Goal: Task Accomplishment & Management: Manage account settings

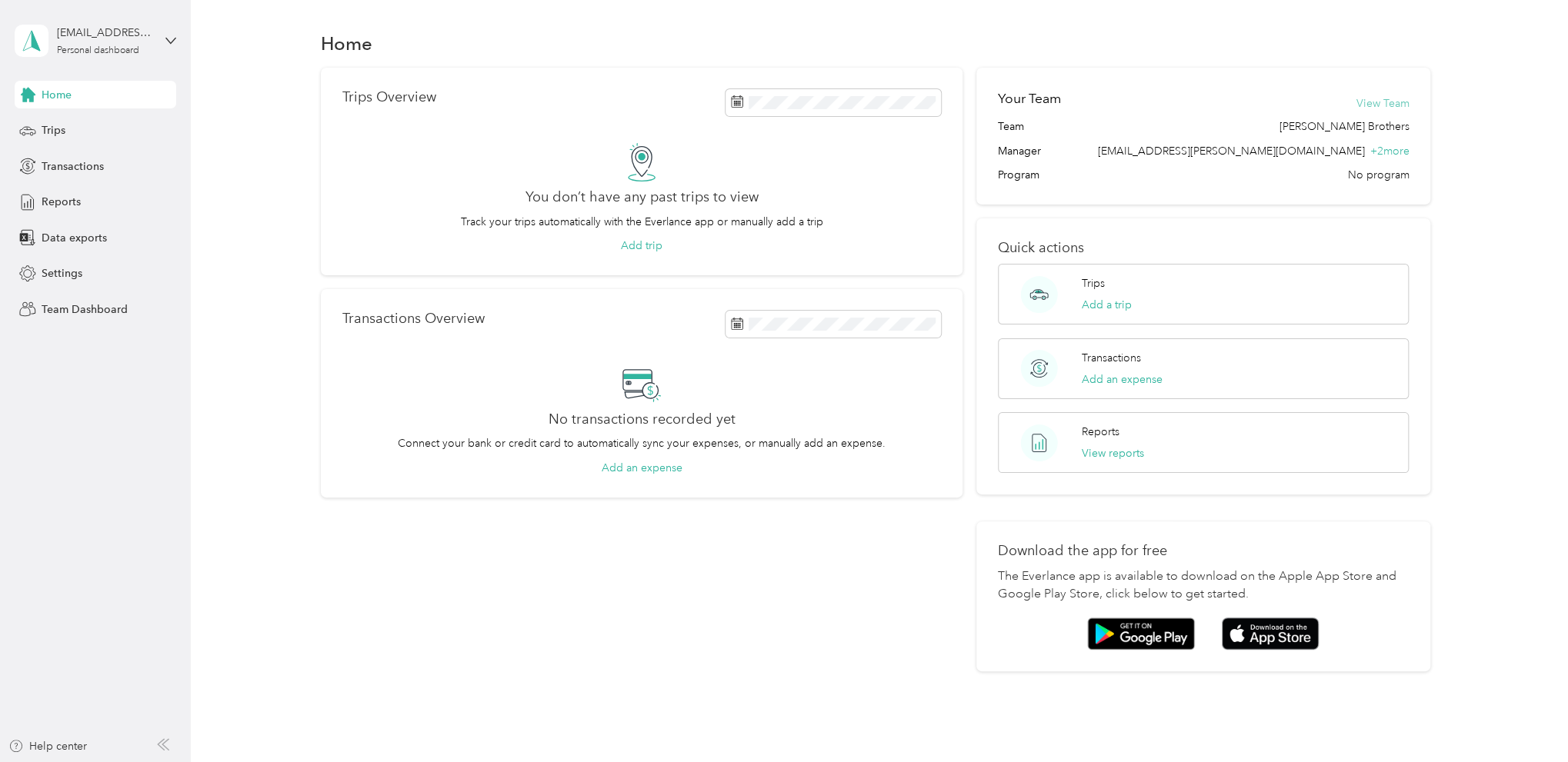
click at [1374, 103] on button "View Team" at bounding box center [1382, 103] width 53 height 16
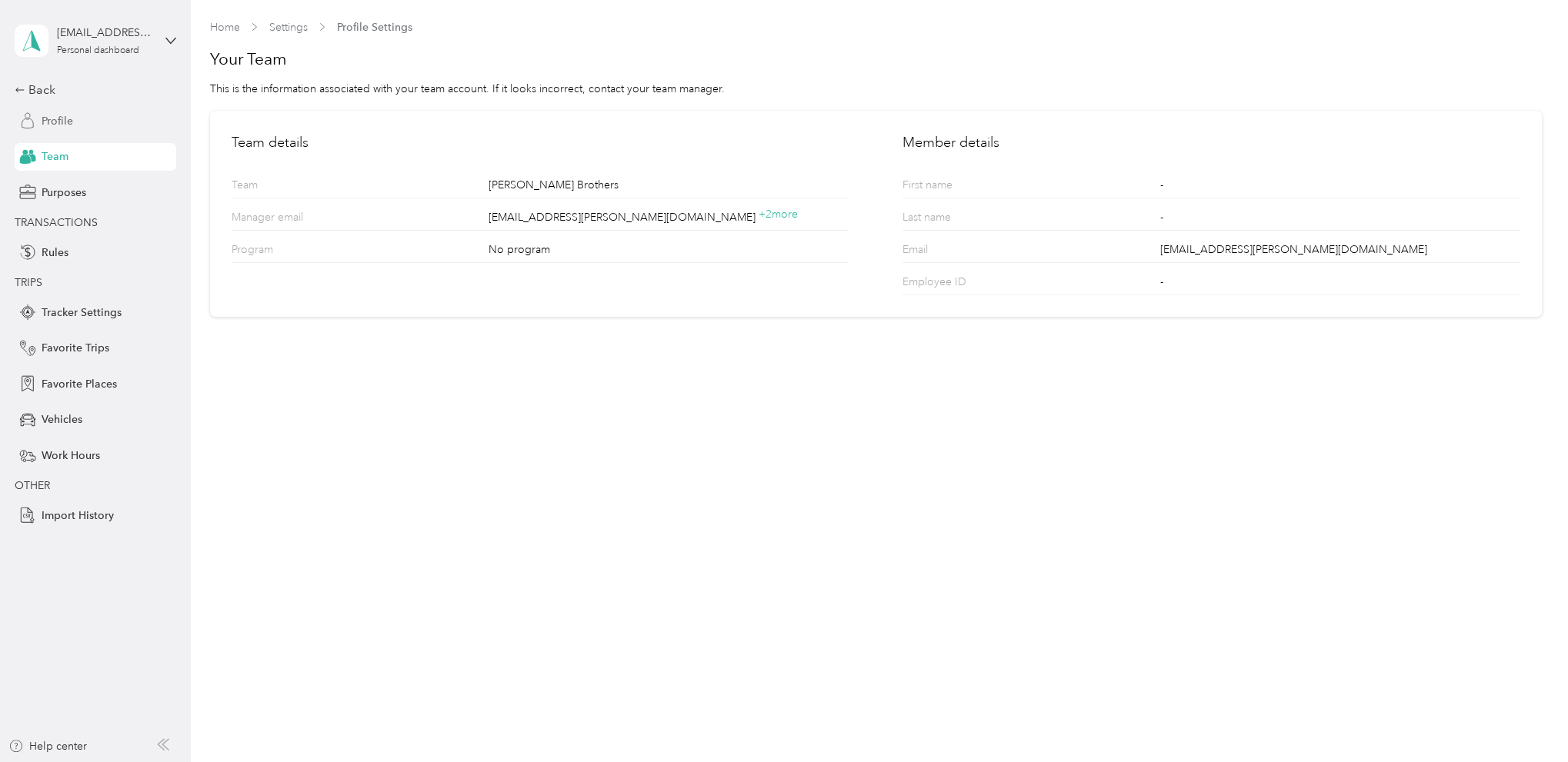
click at [53, 124] on span "Profile" at bounding box center [57, 121] width 31 height 16
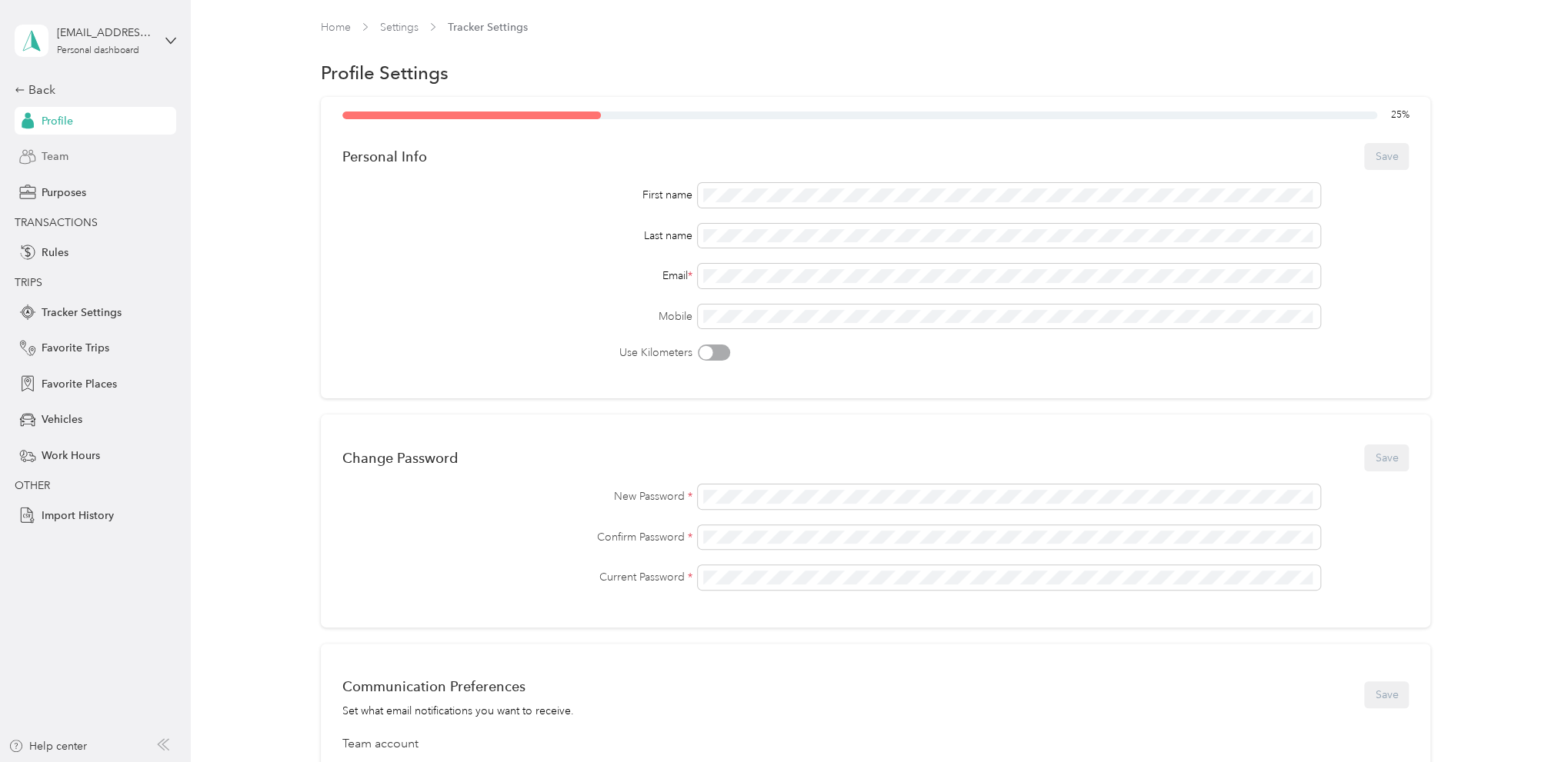
click at [58, 162] on span "Team" at bounding box center [55, 156] width 27 height 16
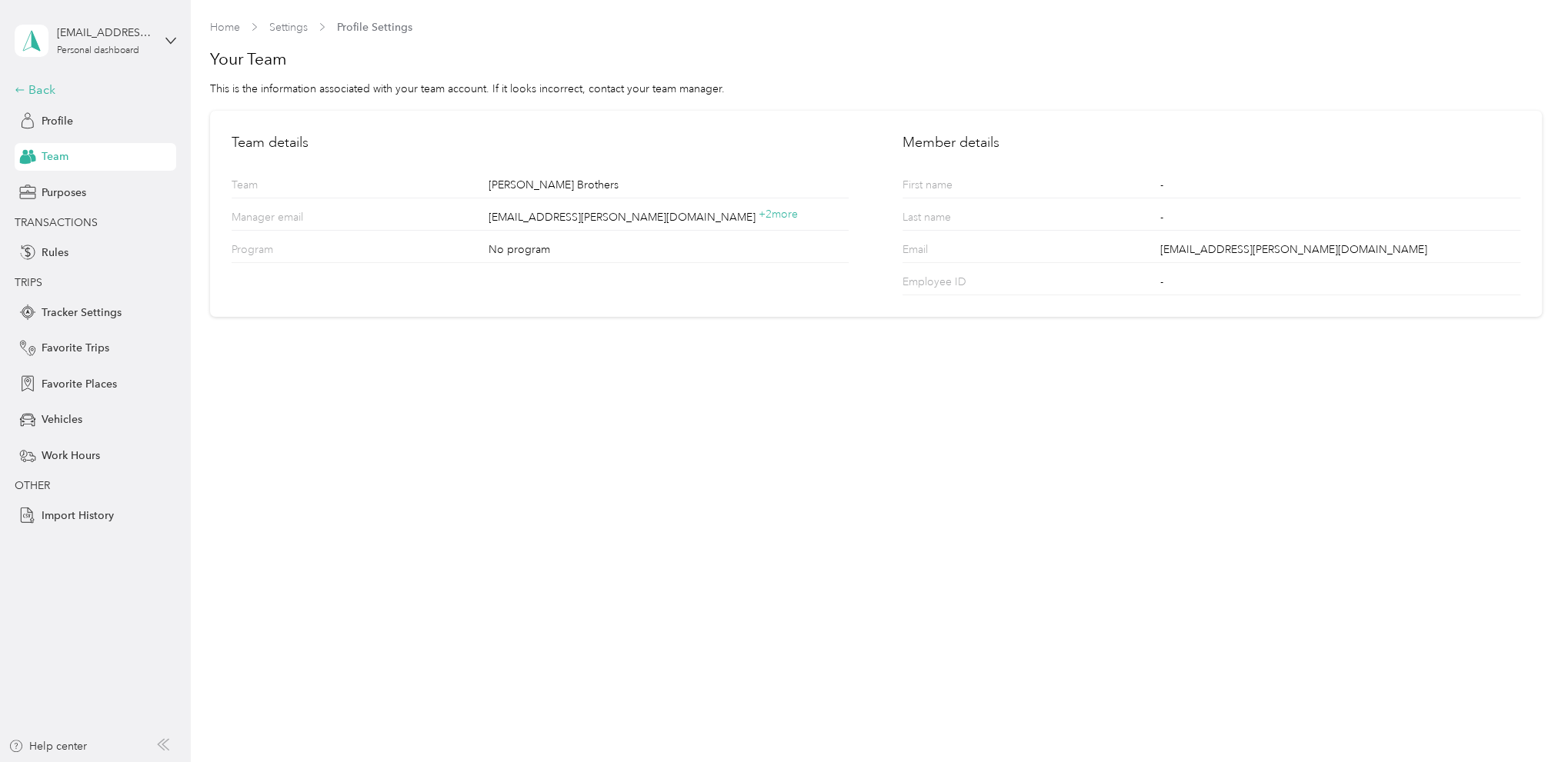
click at [47, 88] on div "Back" at bounding box center [91, 89] width 154 height 18
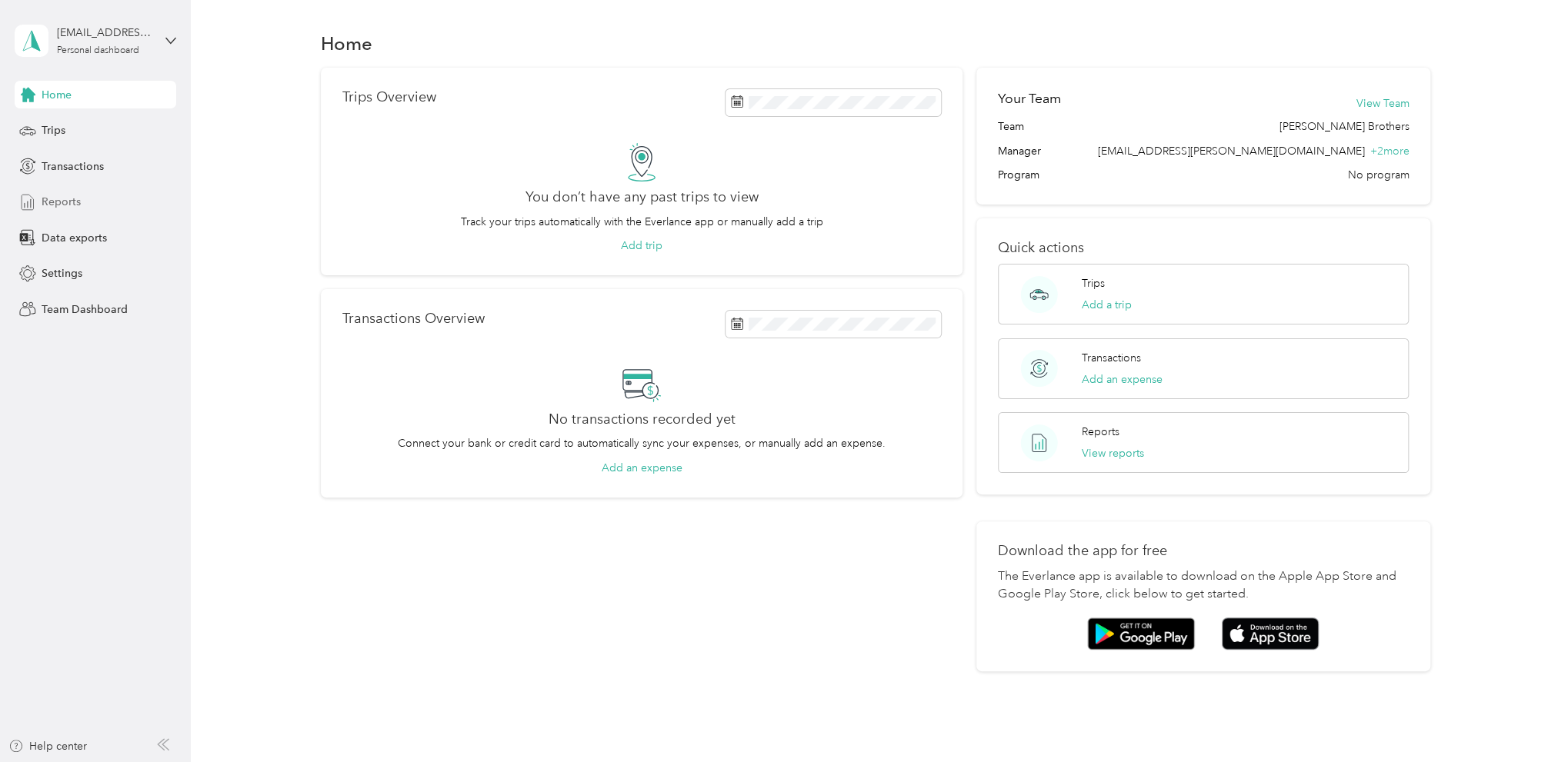
click at [69, 198] on span "Reports" at bounding box center [61, 201] width 39 height 16
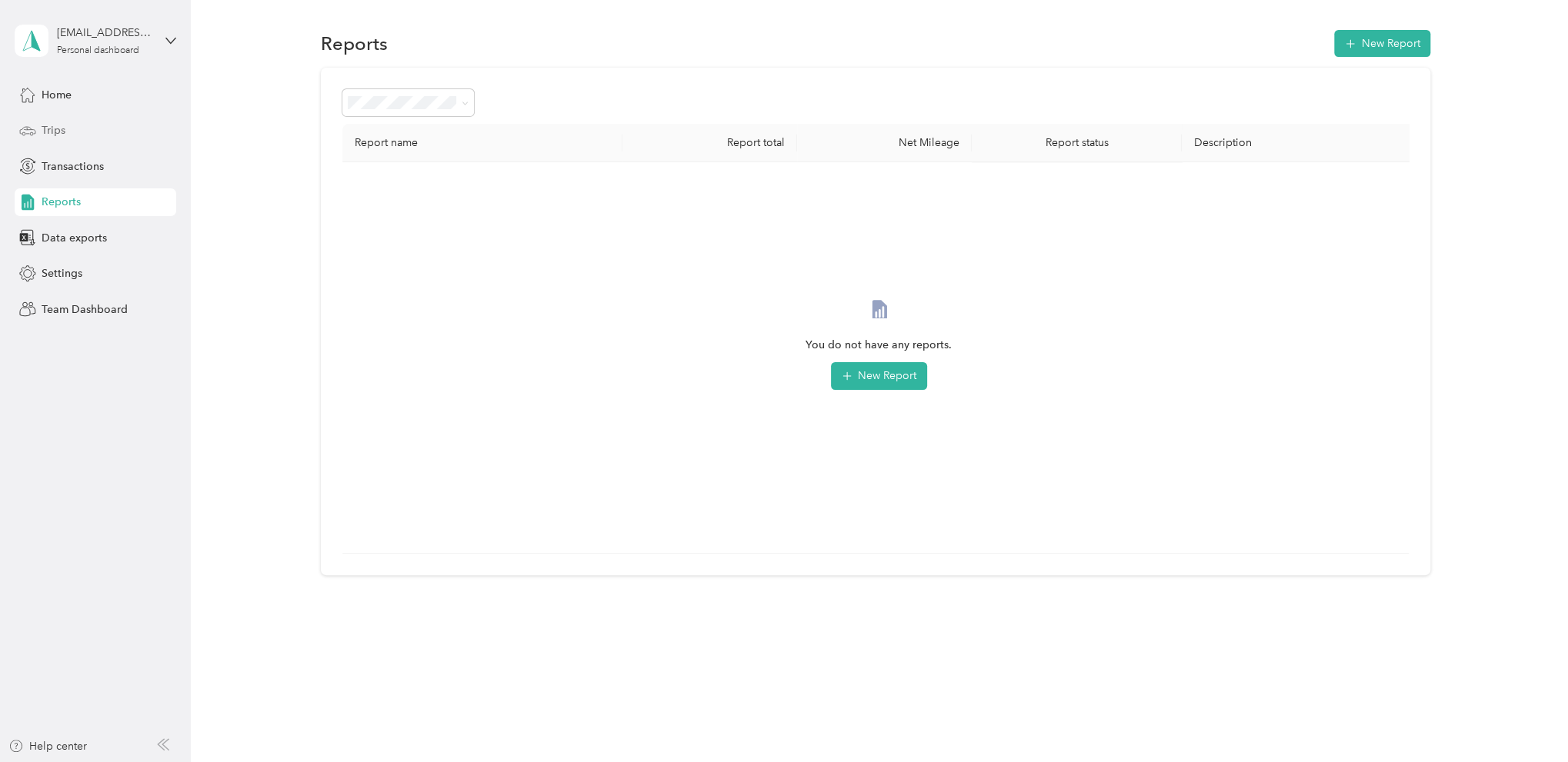
click at [59, 125] on span "Trips" at bounding box center [53, 130] width 24 height 16
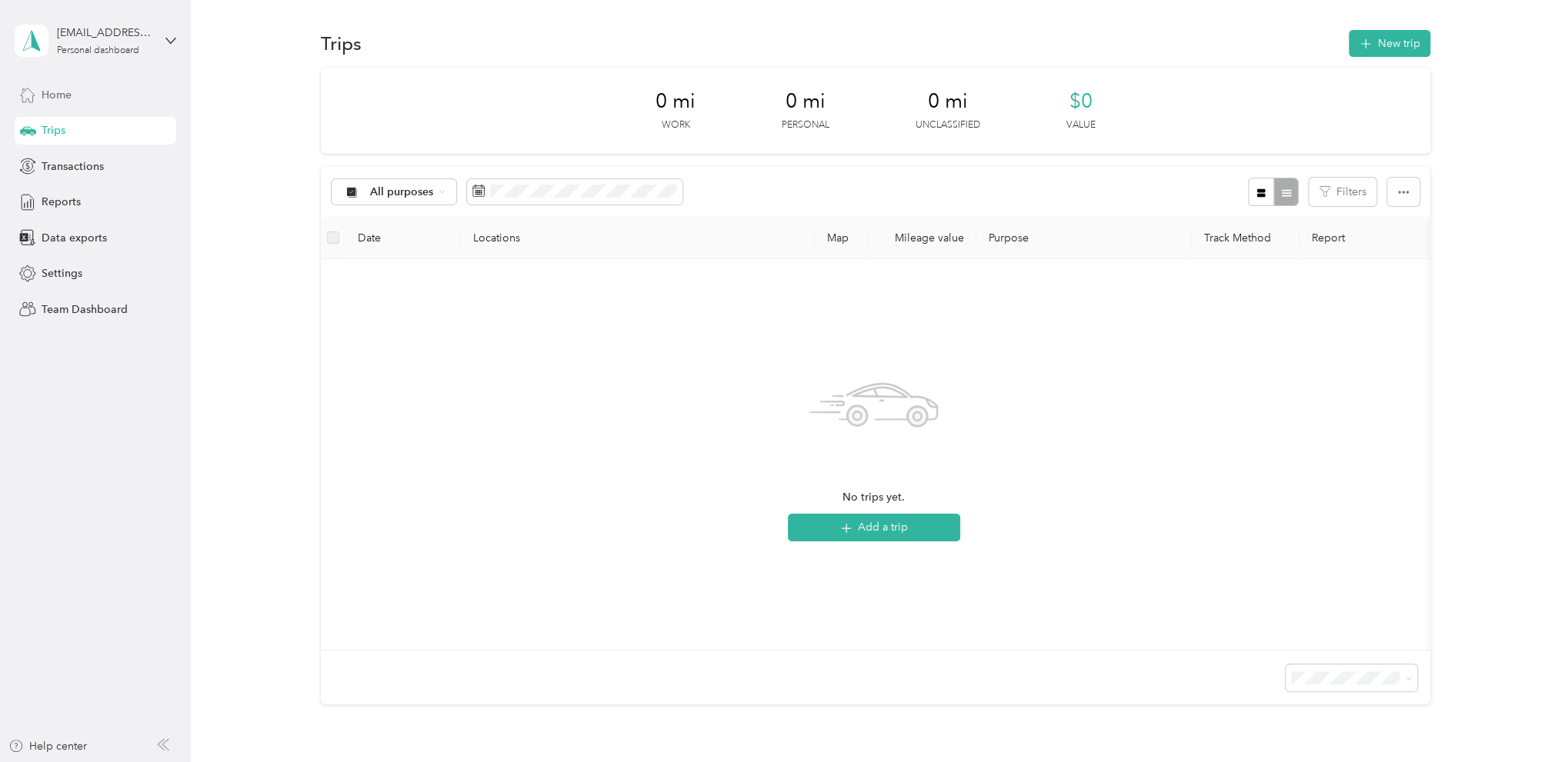
click at [67, 89] on span "Home" at bounding box center [57, 95] width 30 height 16
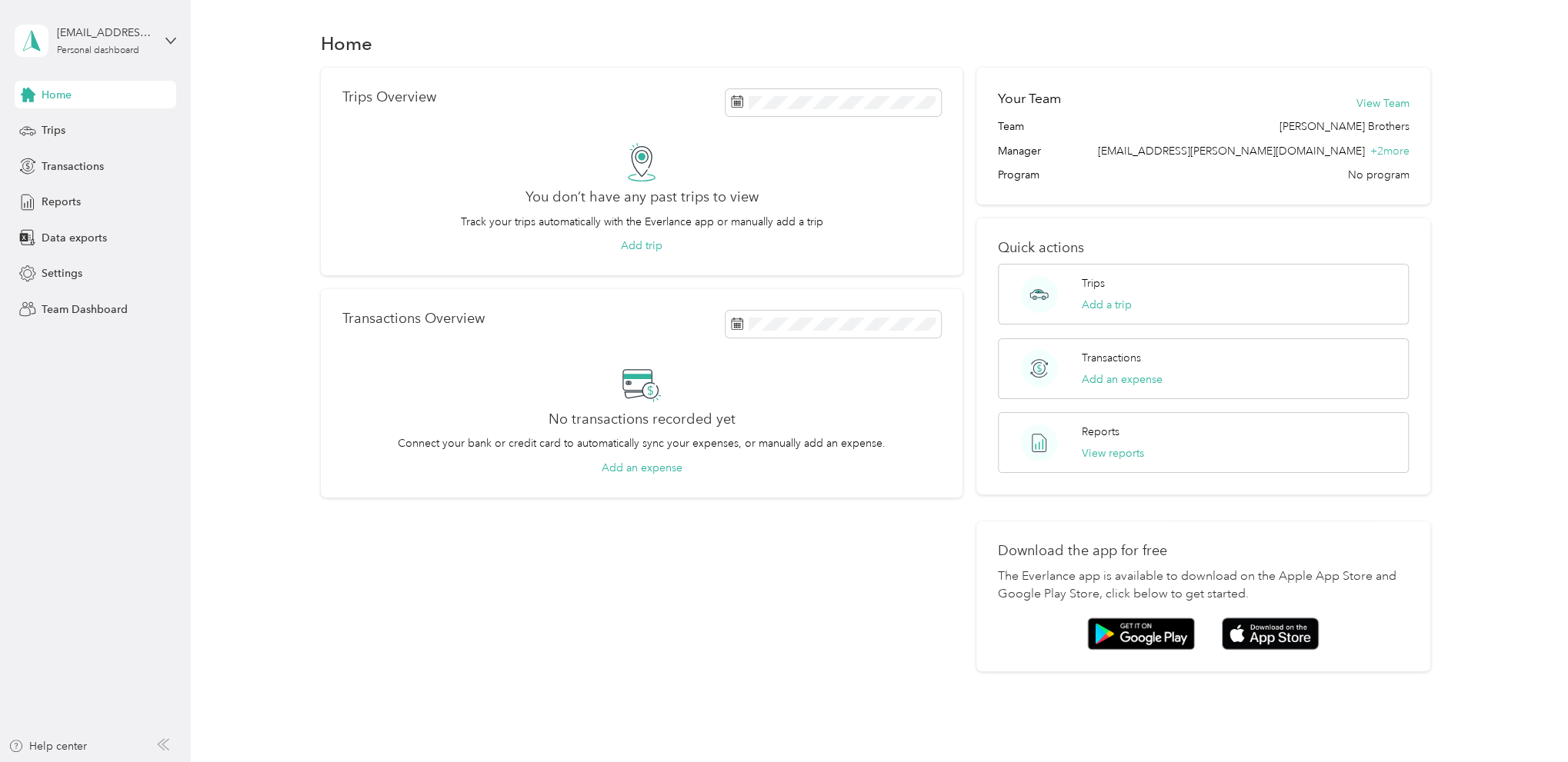
drag, startPoint x: 86, startPoint y: 308, endPoint x: 204, endPoint y: 316, distance: 118.3
click at [87, 310] on span "Team Dashboard" at bounding box center [84, 309] width 86 height 16
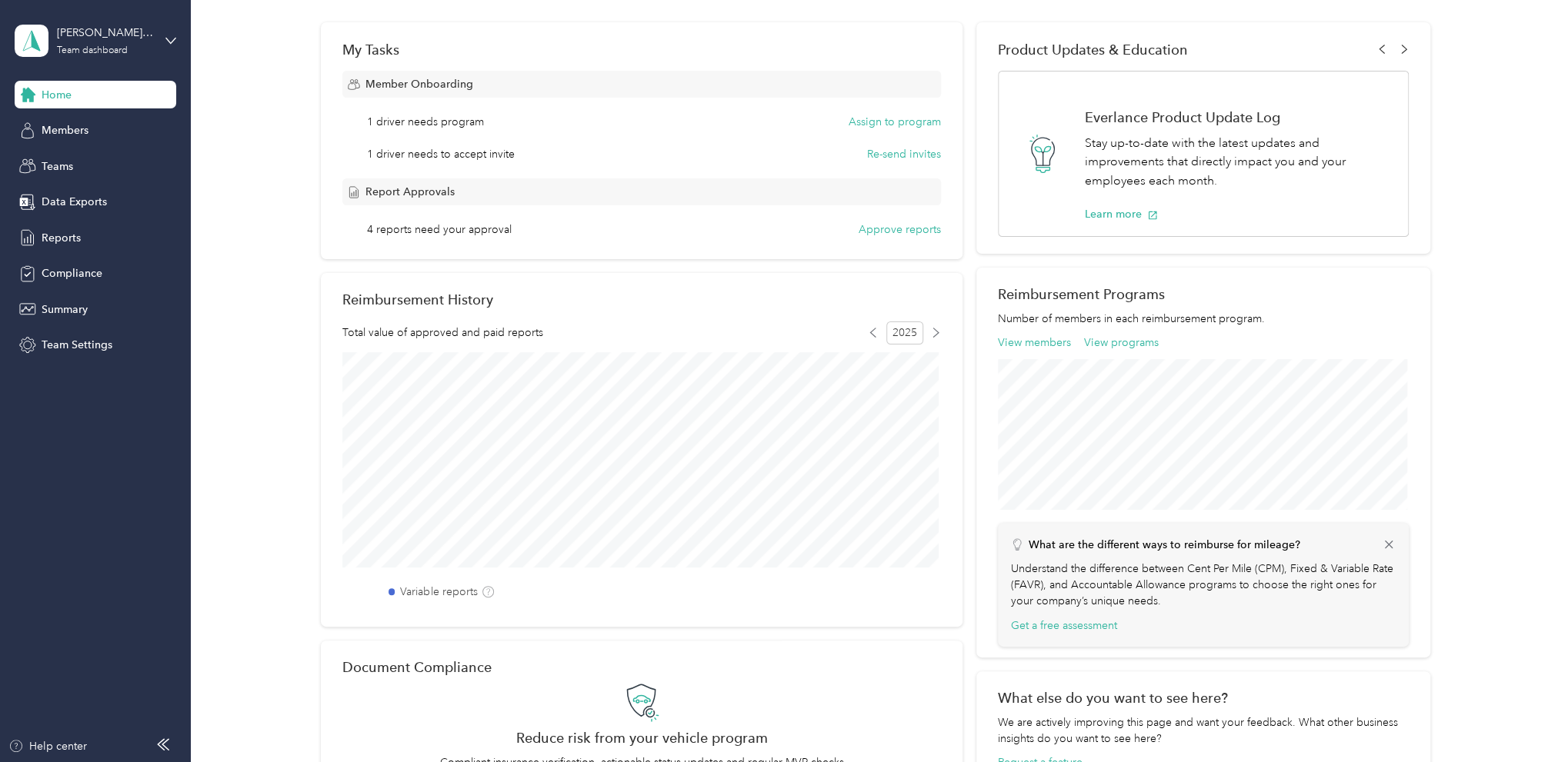
scroll to position [445, 0]
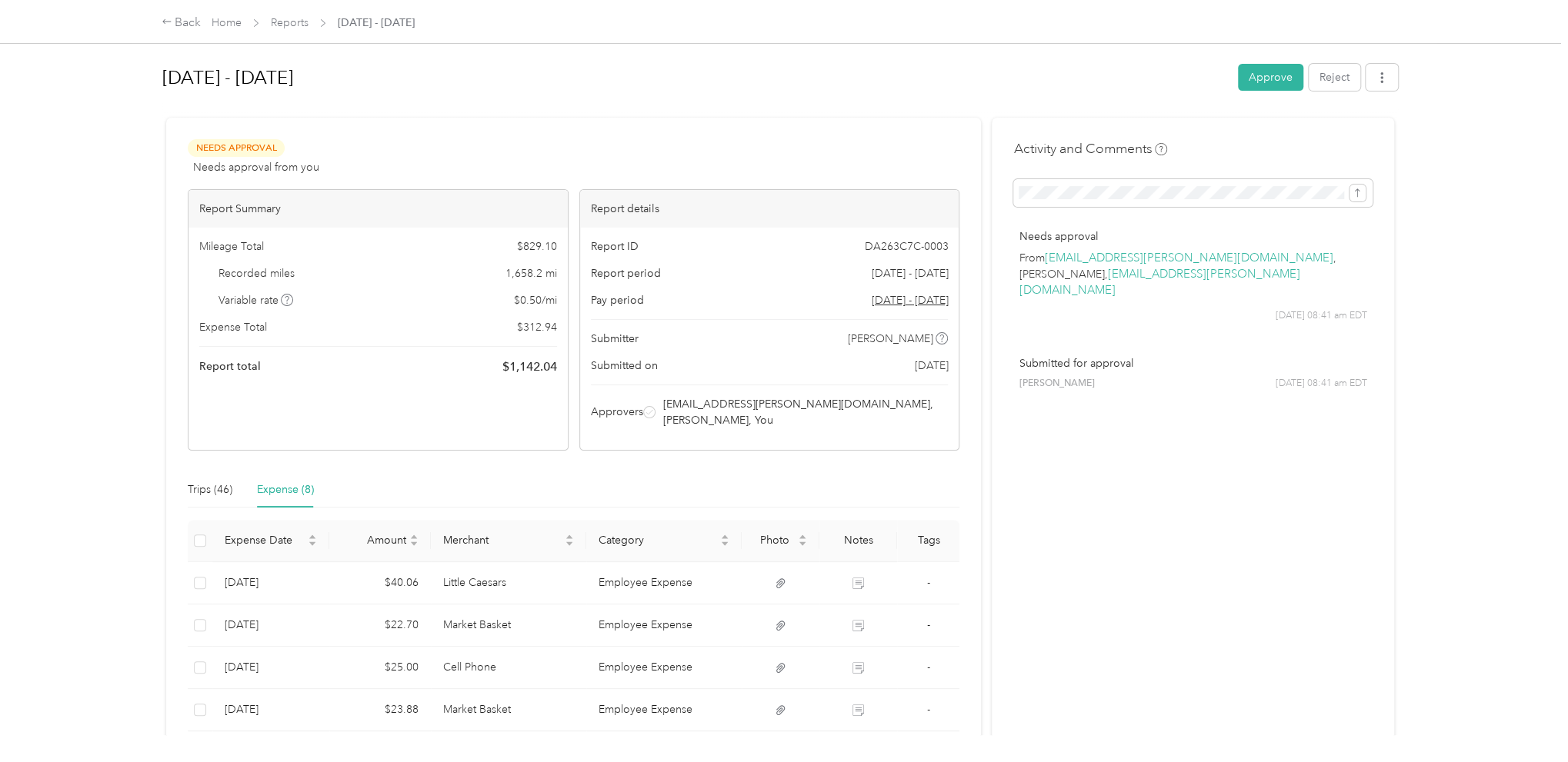
scroll to position [154, 0]
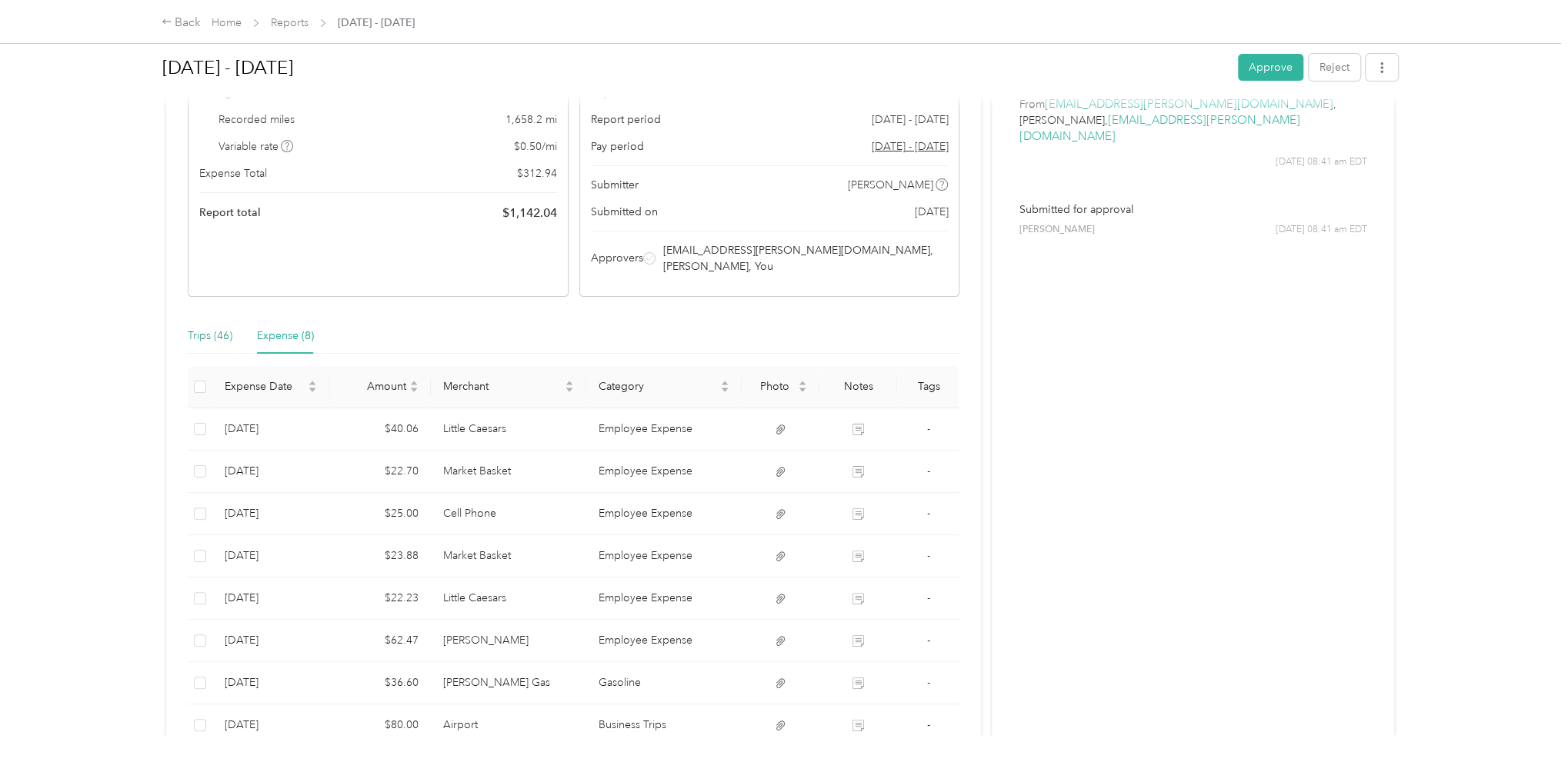
click at [203, 327] on div "Trips (46)" at bounding box center [210, 336] width 45 height 17
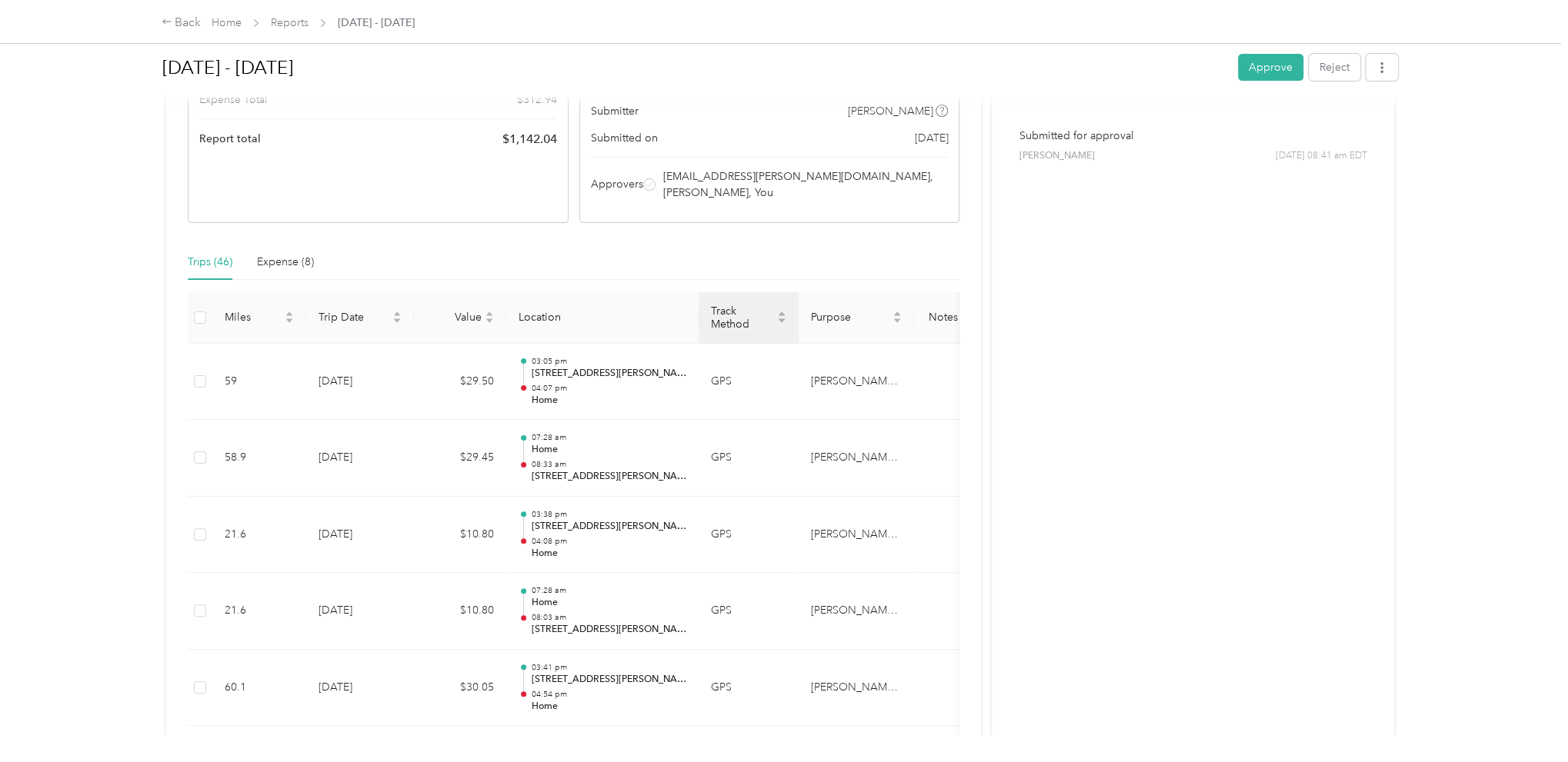
scroll to position [151, 0]
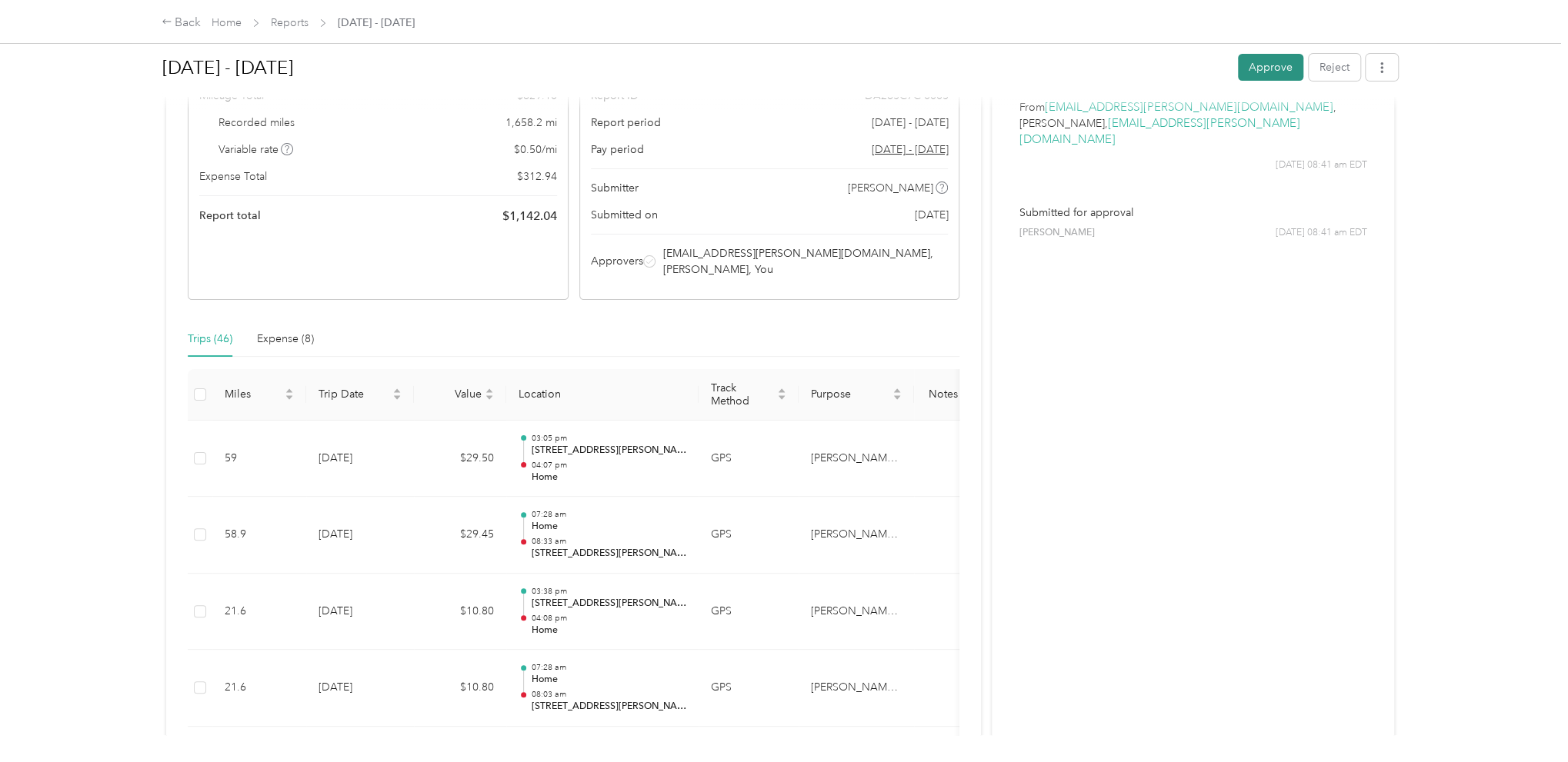
click at [1261, 72] on button "Approve" at bounding box center [1270, 67] width 65 height 27
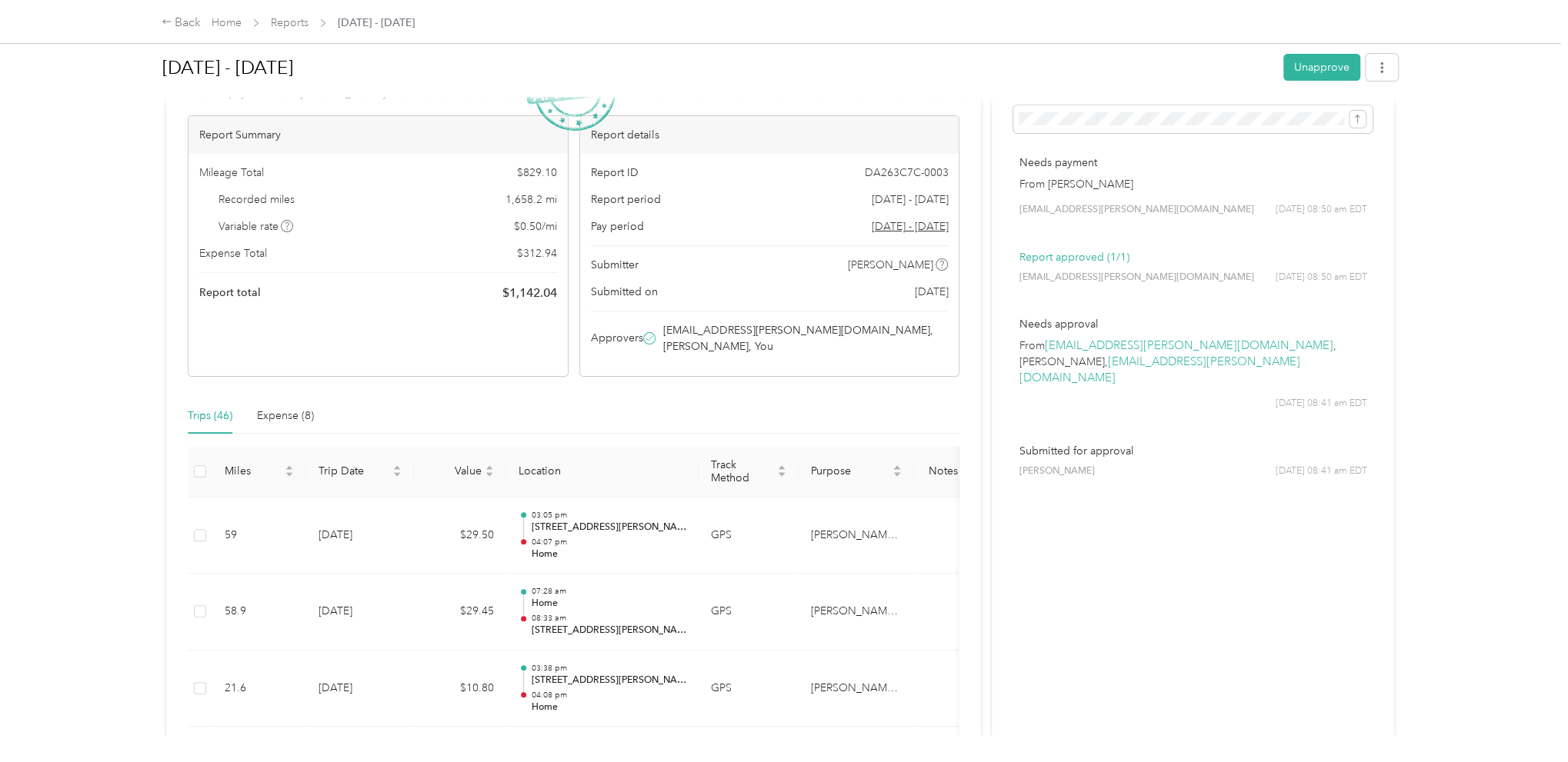
scroll to position [0, 0]
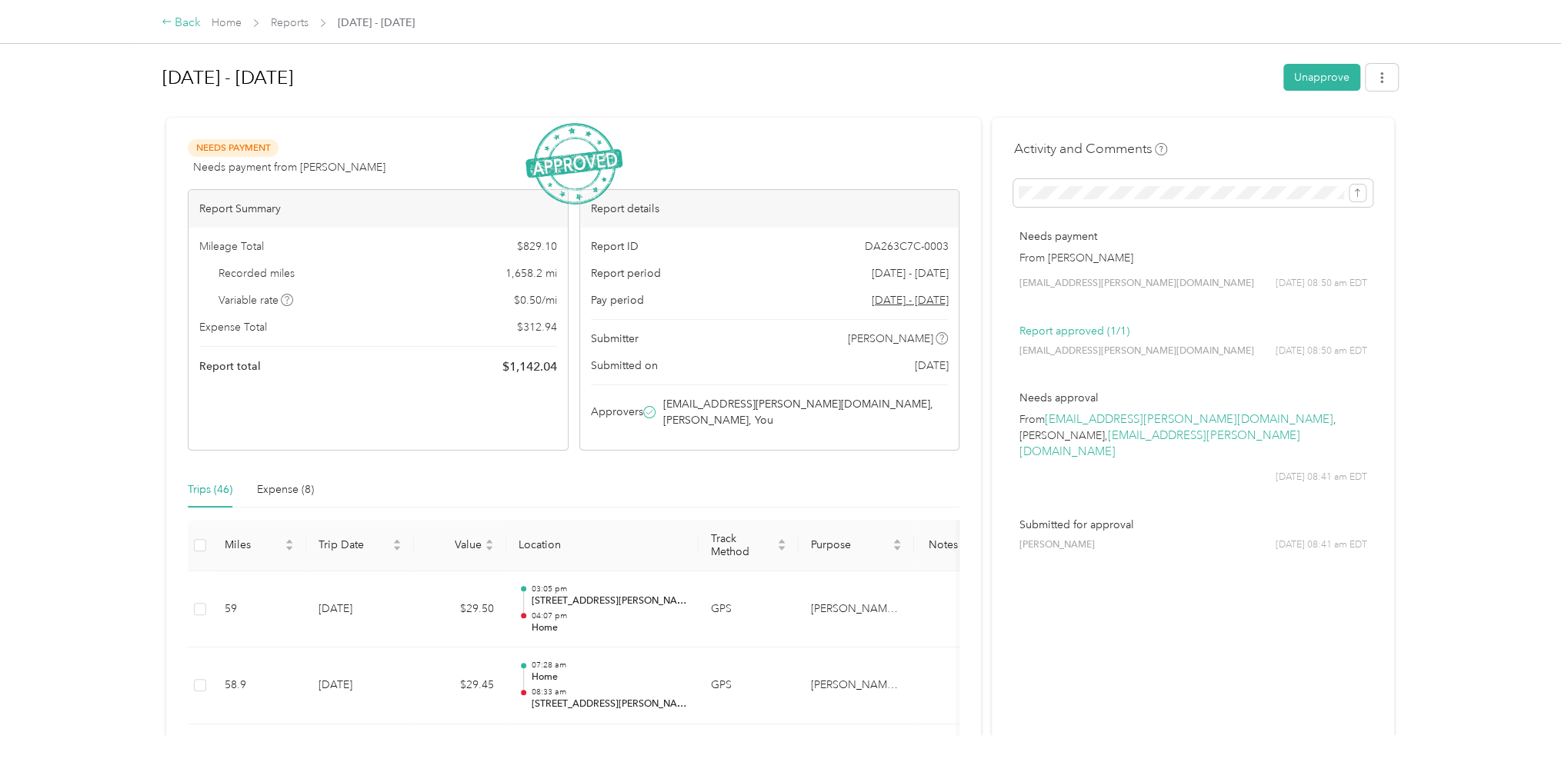
click at [189, 23] on div "Back" at bounding box center [181, 23] width 40 height 18
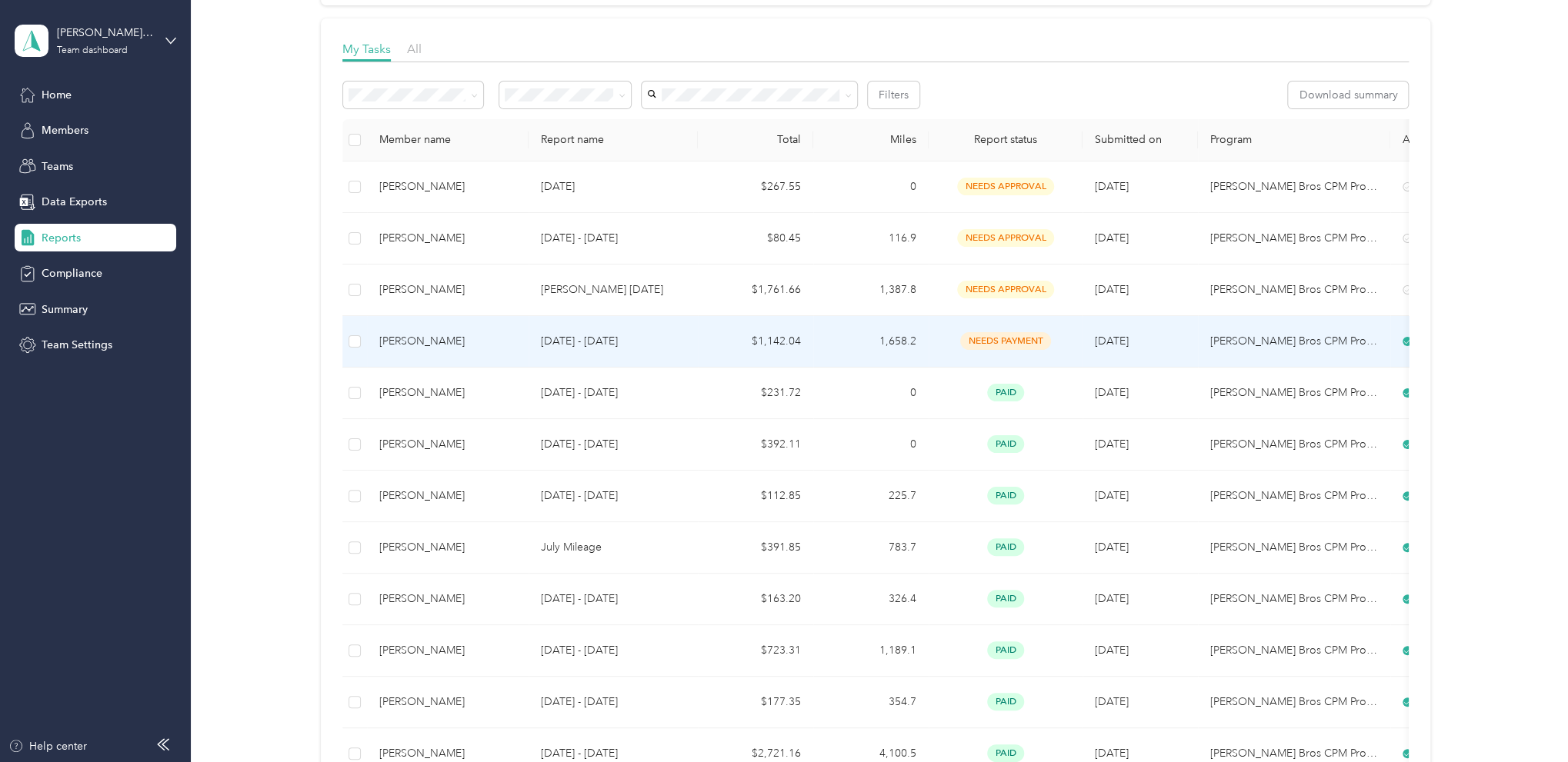
scroll to position [50, 0]
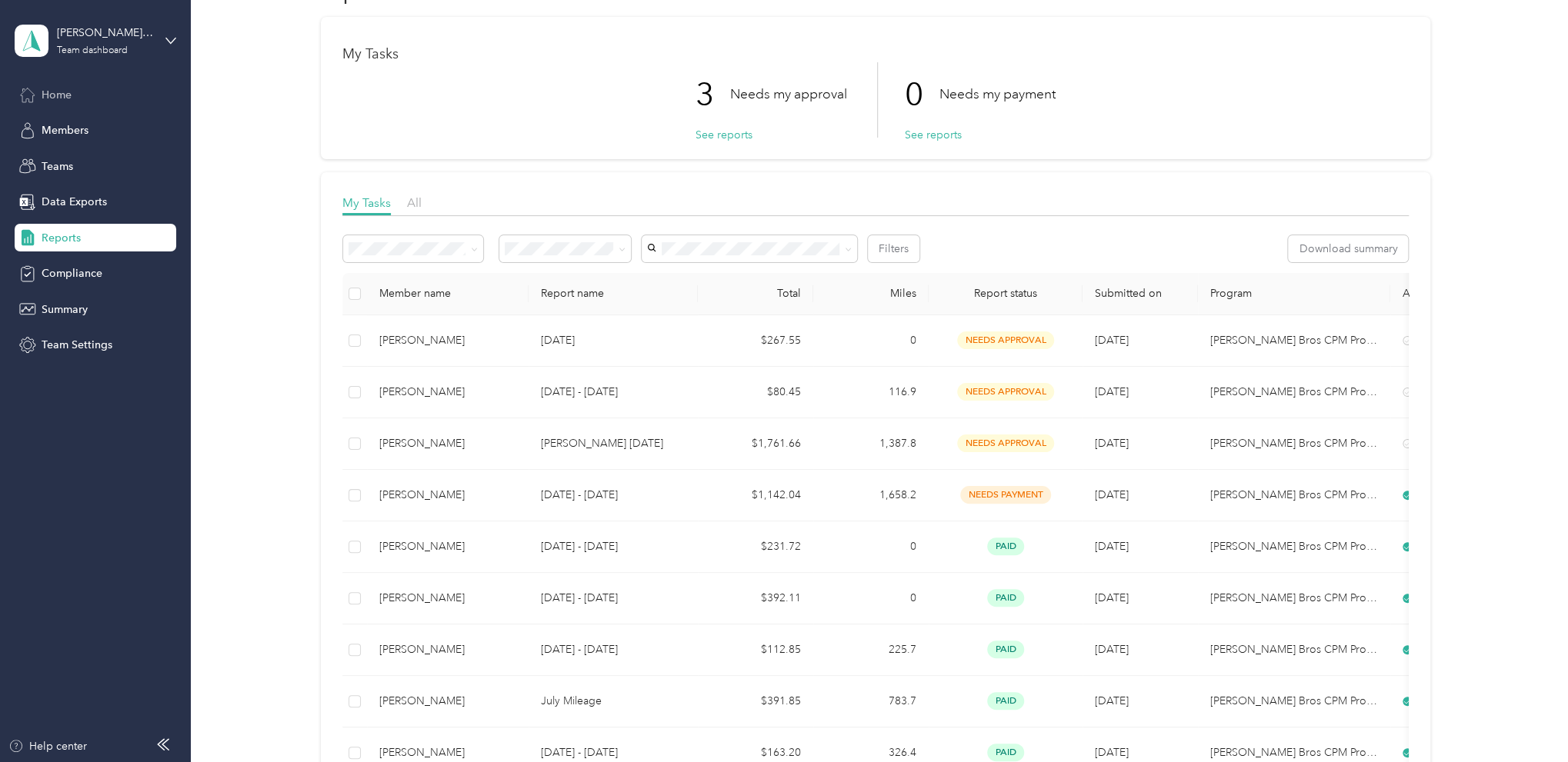
click at [68, 92] on span "Home" at bounding box center [57, 95] width 30 height 16
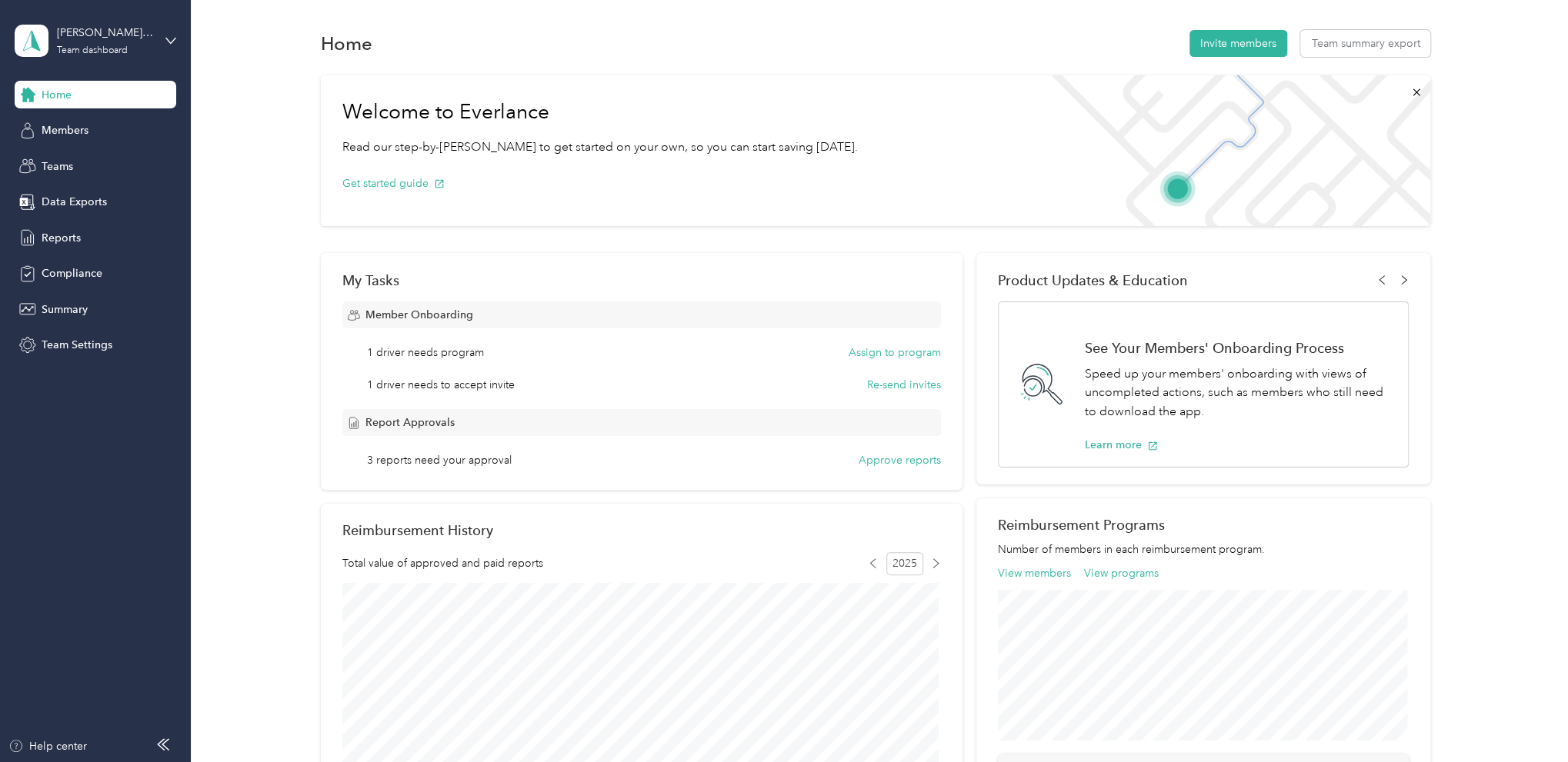
scroll to position [384, 0]
